Goal: Information Seeking & Learning: Learn about a topic

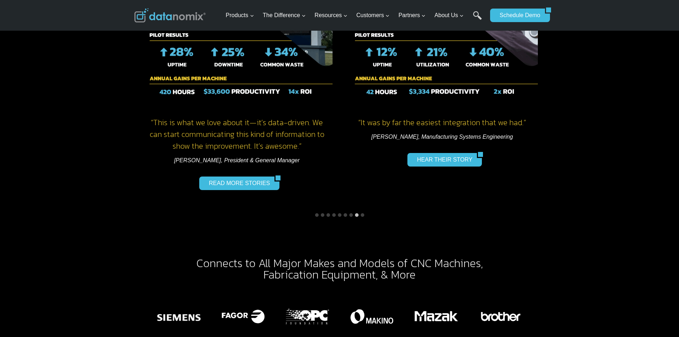
scroll to position [998, 0]
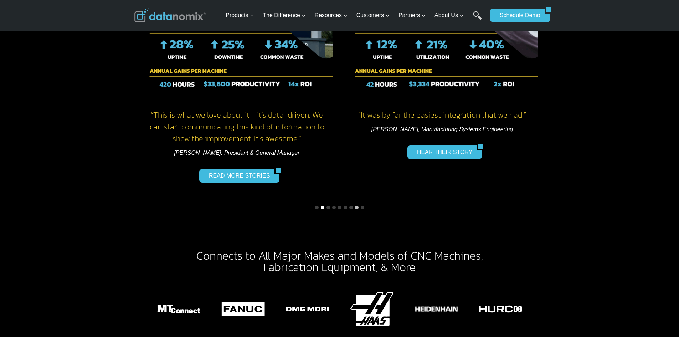
click at [323, 206] on button "Go to slide 2" at bounding box center [323, 208] width 4 height 4
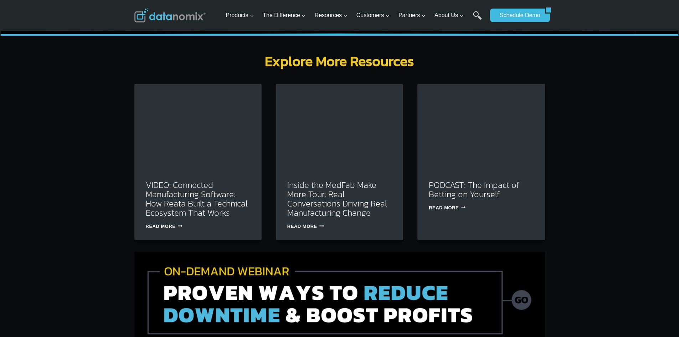
scroll to position [2140, 0]
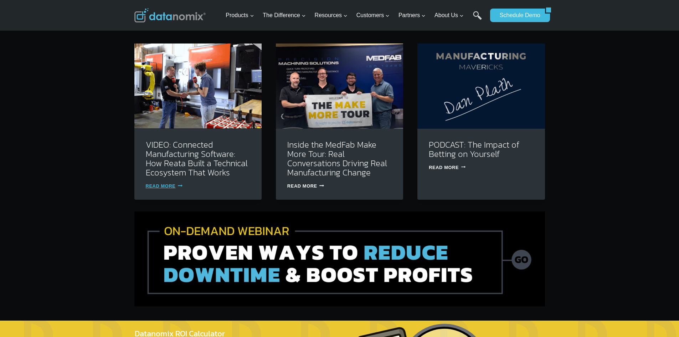
click at [167, 183] on link "Read More VIDEO: Connected Manufacturing Software: How Reata Built a Technical …" at bounding box center [164, 185] width 37 height 5
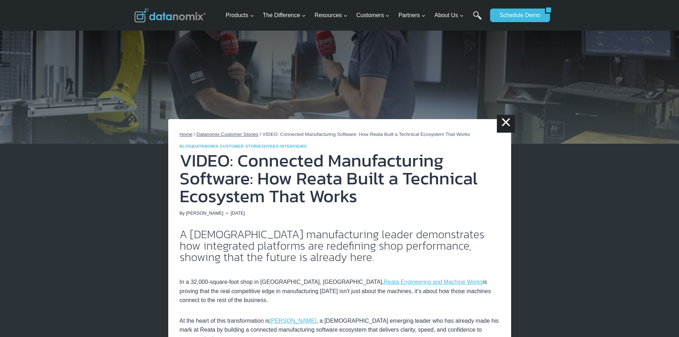
click at [213, 134] on span "Datanomix Customer Stories" at bounding box center [227, 134] width 62 height 5
